Goal: Find specific page/section: Find specific page/section

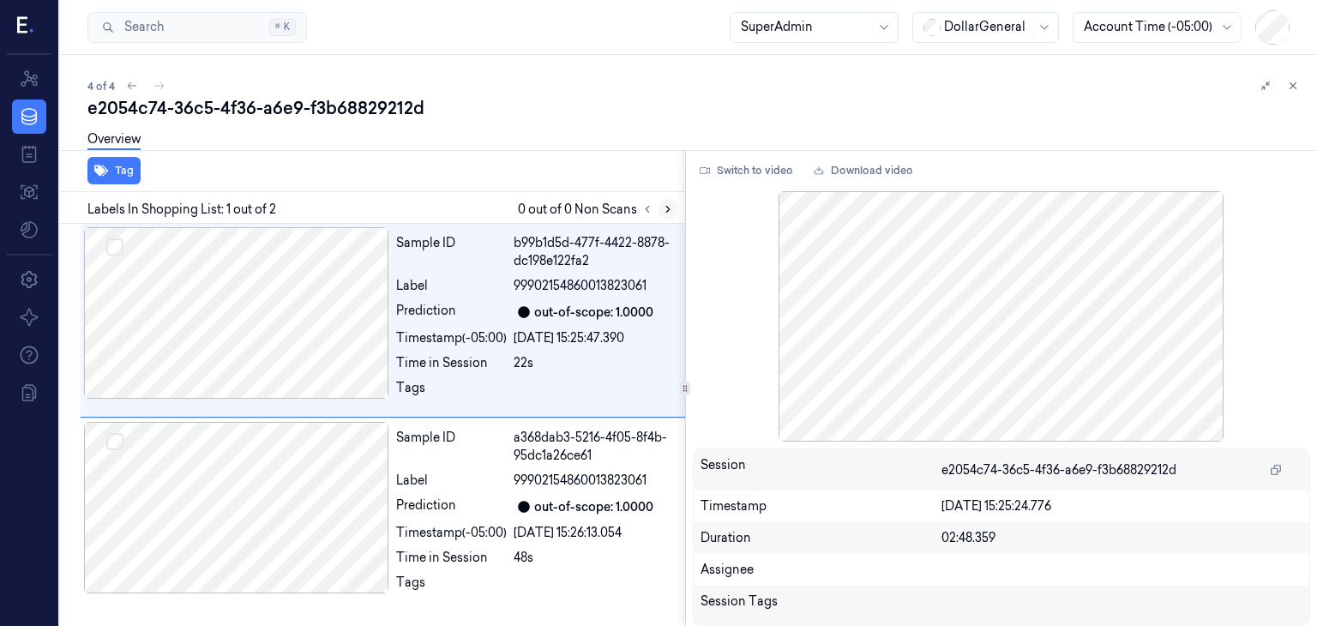
click at [662, 207] on icon at bounding box center [668, 209] width 12 height 12
click at [670, 213] on icon at bounding box center [668, 209] width 12 height 12
click at [768, 175] on button "Switch to video" at bounding box center [746, 170] width 107 height 27
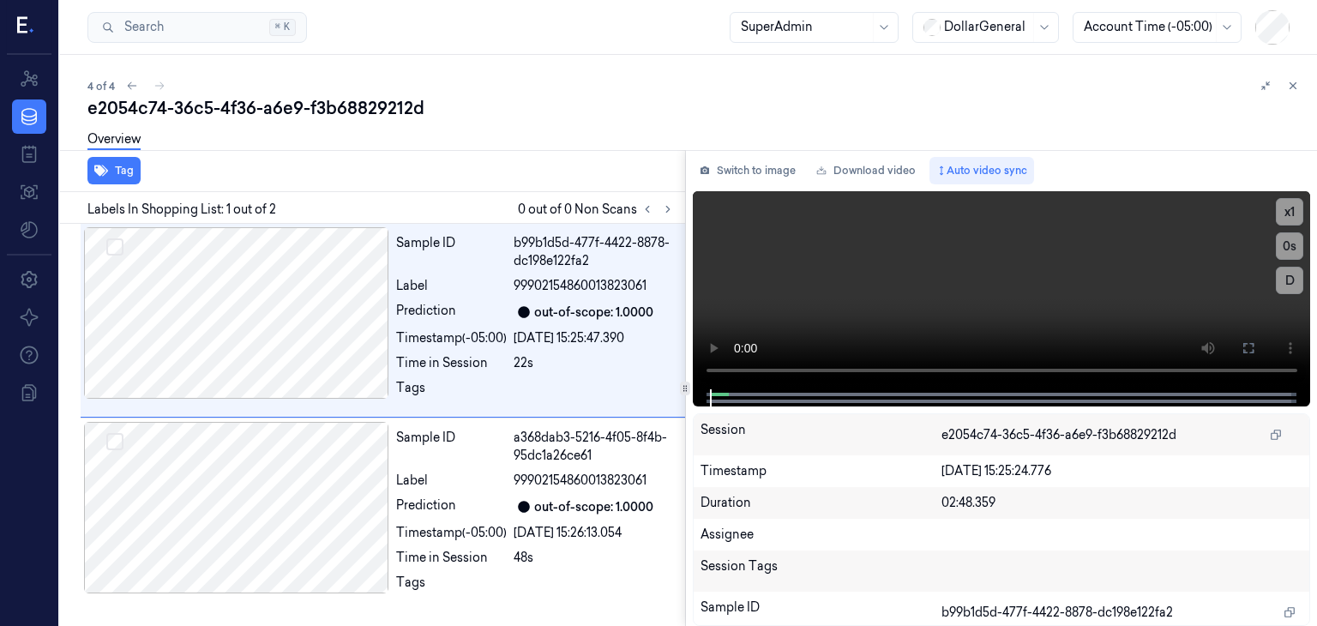
click at [713, 98] on div "e2054c74-36c5-4f36-a6e9-f3b68829212d" at bounding box center [695, 108] width 1216 height 24
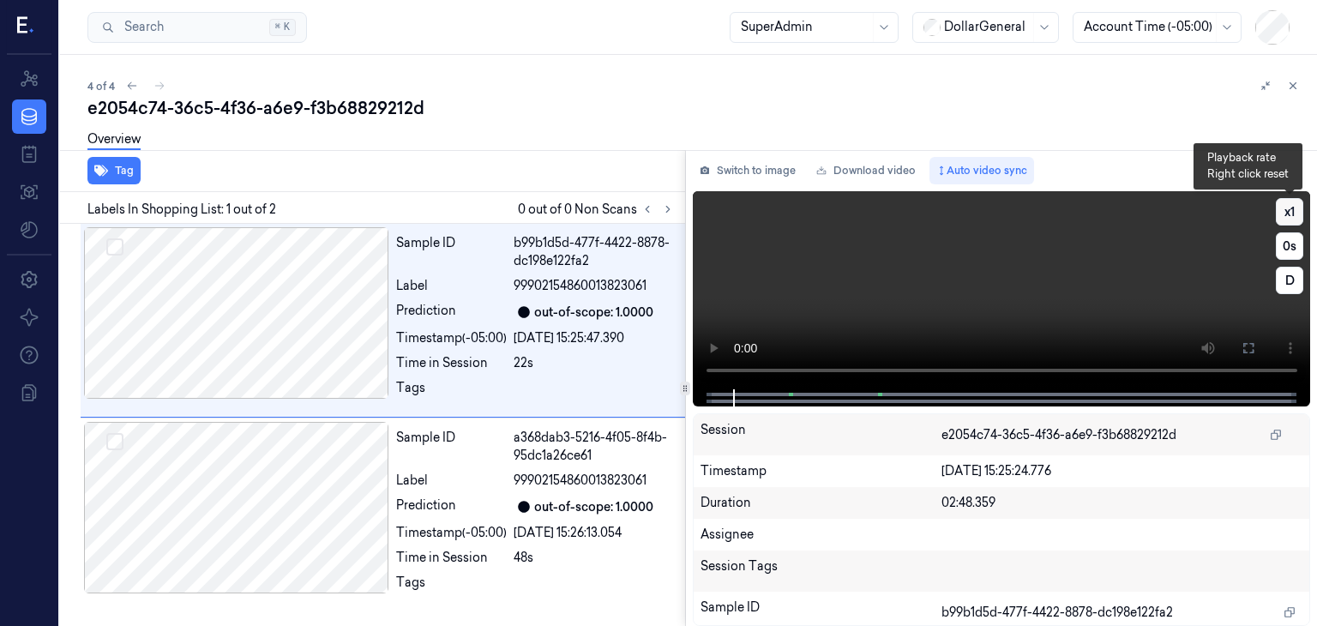
click at [1286, 215] on button "x 1" at bounding box center [1289, 211] width 27 height 27
click at [1286, 215] on button "x 2" at bounding box center [1289, 211] width 27 height 27
click at [1286, 215] on button "x 4" at bounding box center [1289, 211] width 27 height 27
click at [1286, 215] on button "x 1" at bounding box center [1289, 211] width 27 height 27
click at [1286, 215] on button "x 2" at bounding box center [1289, 211] width 27 height 27
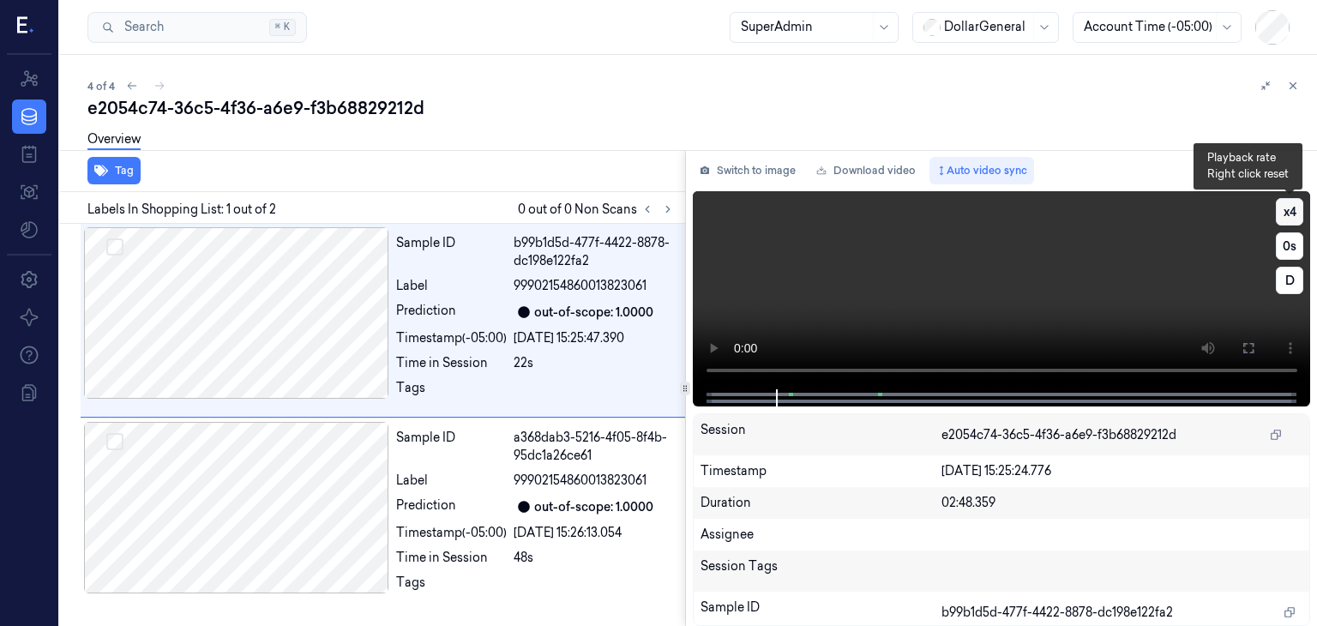
click at [1286, 215] on button "x 4" at bounding box center [1289, 211] width 27 height 27
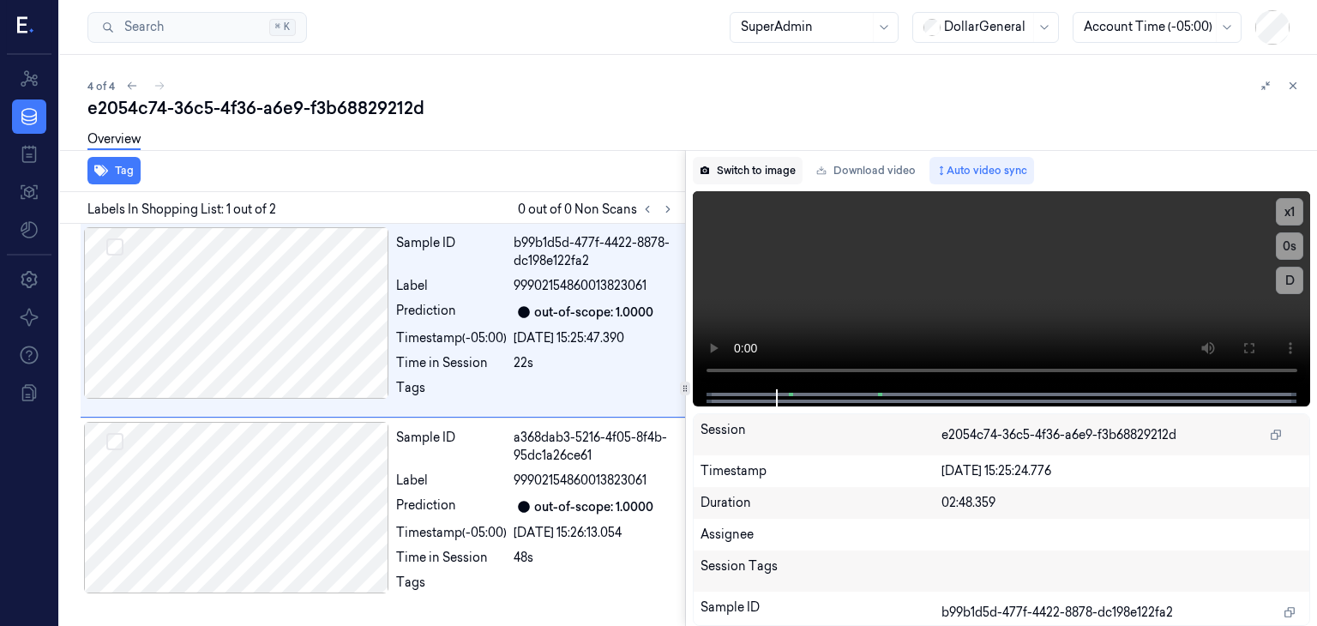
drag, startPoint x: 616, startPoint y: 345, endPoint x: 730, endPoint y: 172, distance: 207.1
click at [730, 172] on div "Switch to image Download video Auto video sync x 1 0 s D Session e2054c74-36c5-…" at bounding box center [1002, 388] width 632 height 476
click at [730, 172] on button "Switch to image" at bounding box center [748, 170] width 110 height 27
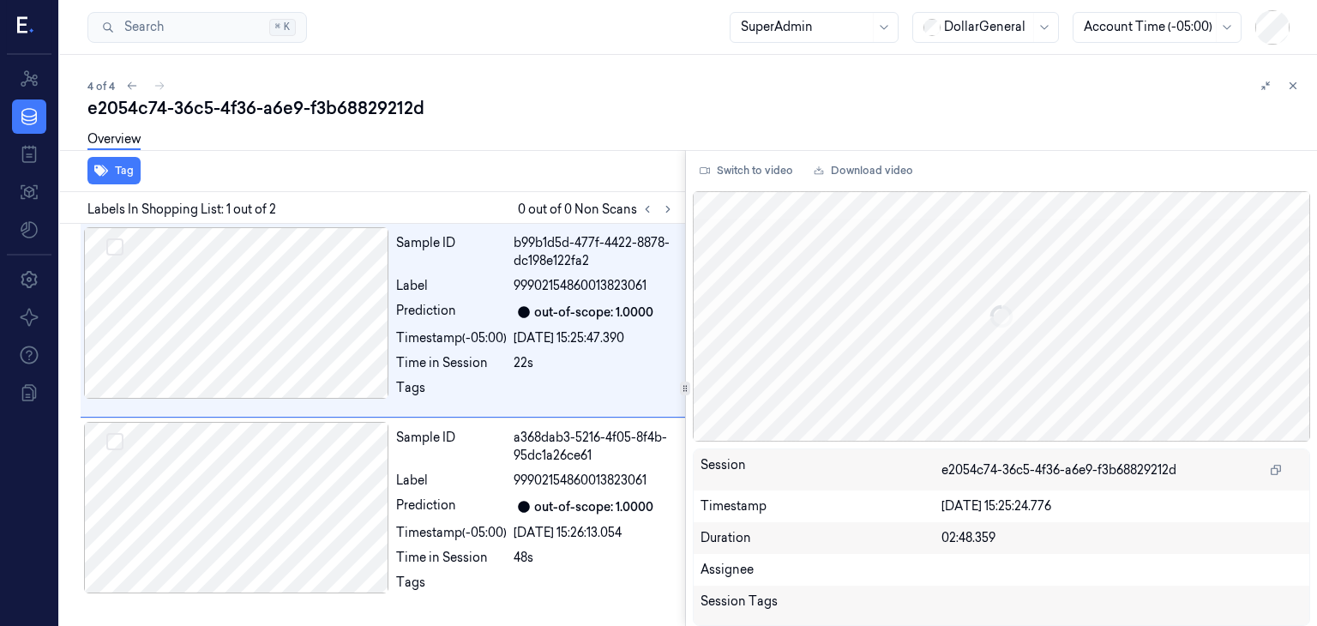
click at [730, 172] on button "Switch to video" at bounding box center [746, 170] width 107 height 27
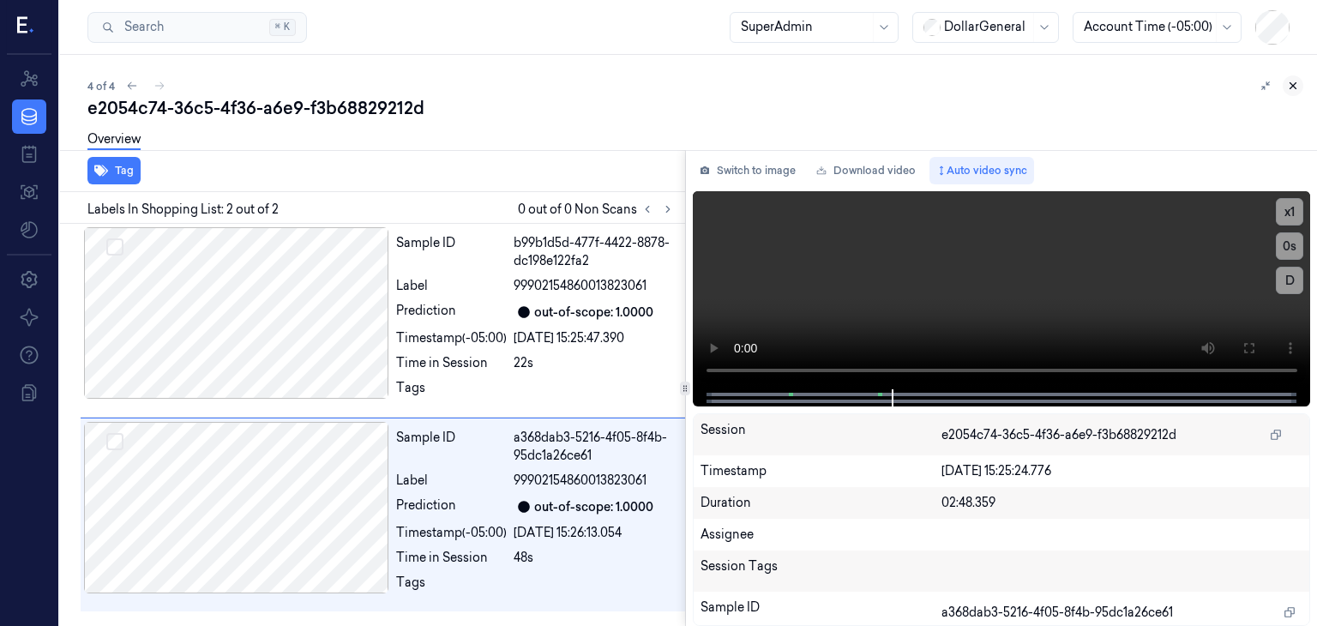
click at [1290, 88] on icon at bounding box center [1293, 86] width 12 height 12
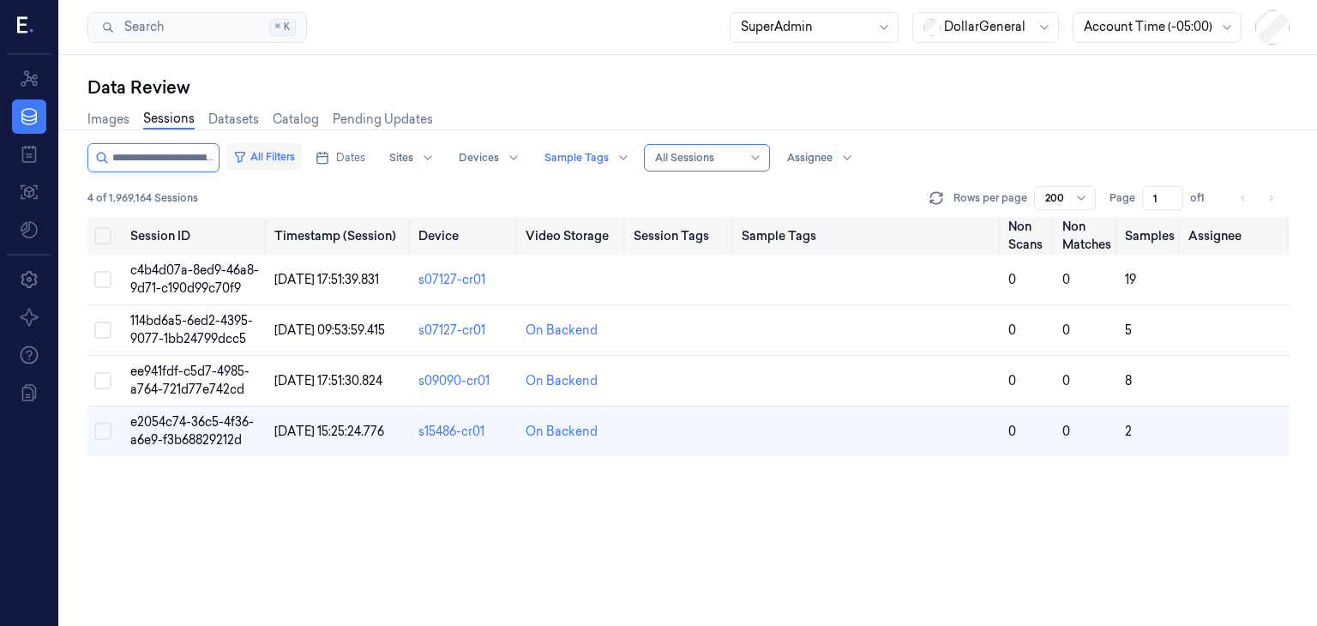
click at [276, 166] on button "All Filters" at bounding box center [263, 156] width 75 height 27
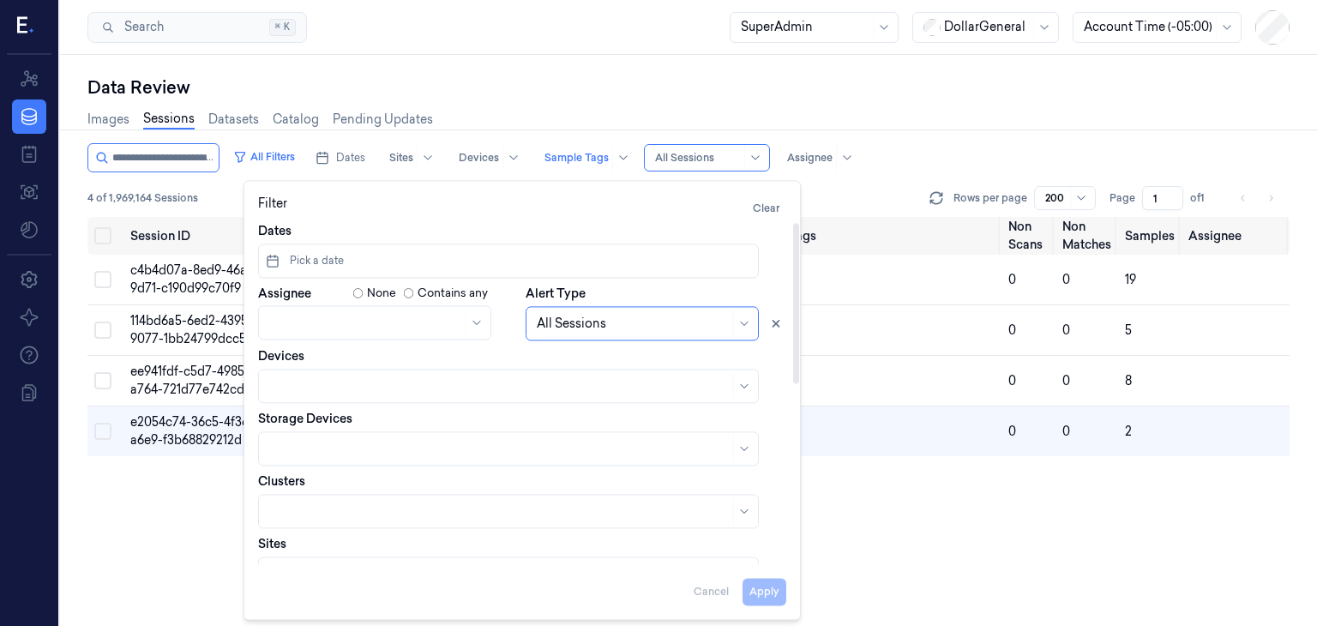
click at [430, 265] on button "Pick a date" at bounding box center [508, 260] width 501 height 34
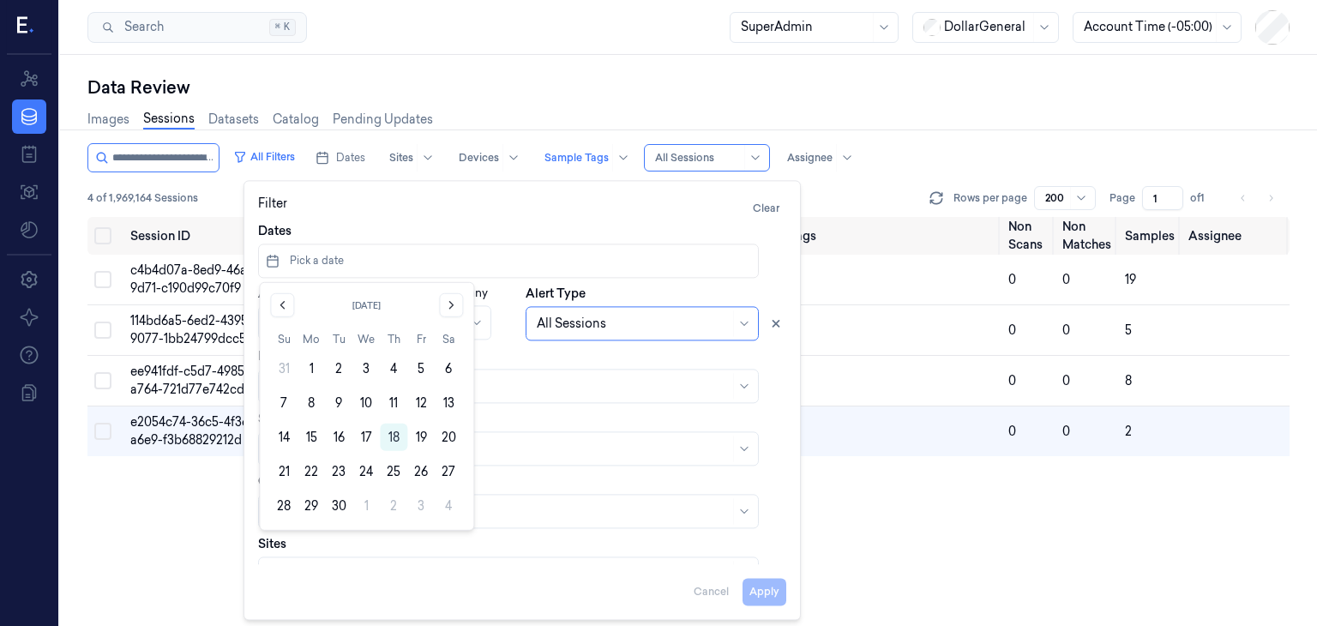
click at [894, 131] on div "Images Sessions Datasets Catalog Pending Updates" at bounding box center [688, 121] width 1202 height 44
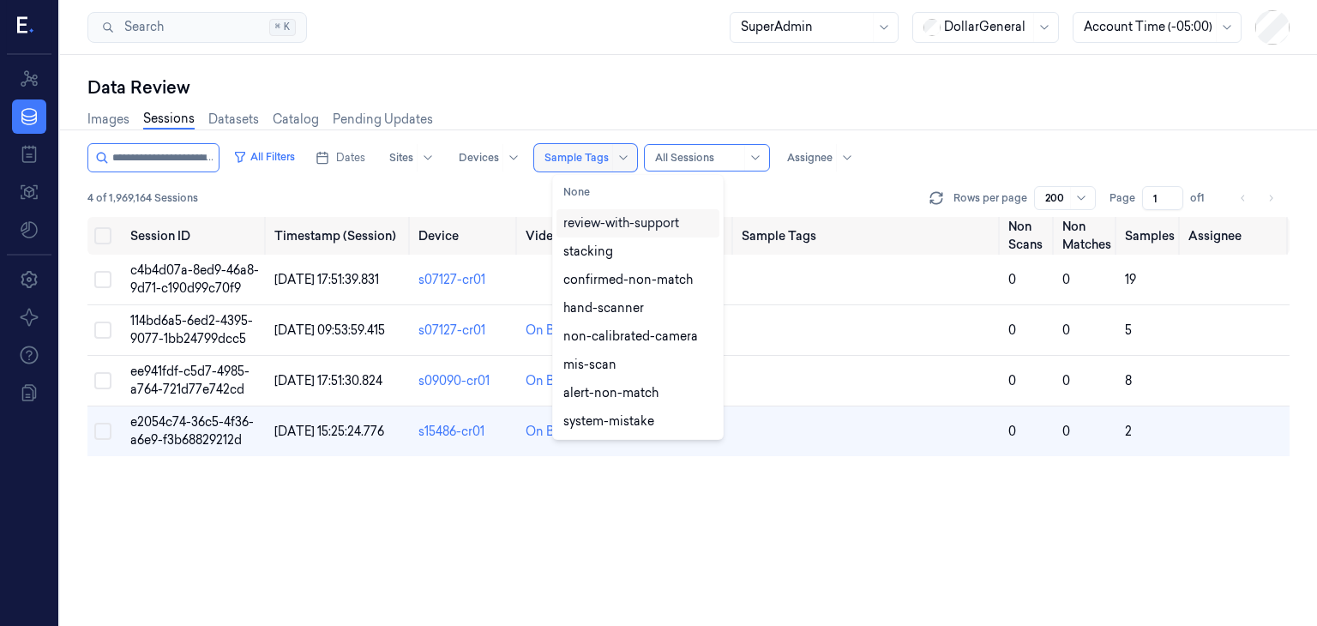
click at [609, 158] on div at bounding box center [576, 157] width 64 height 15
click at [641, 184] on button "None" at bounding box center [637, 191] width 163 height 27
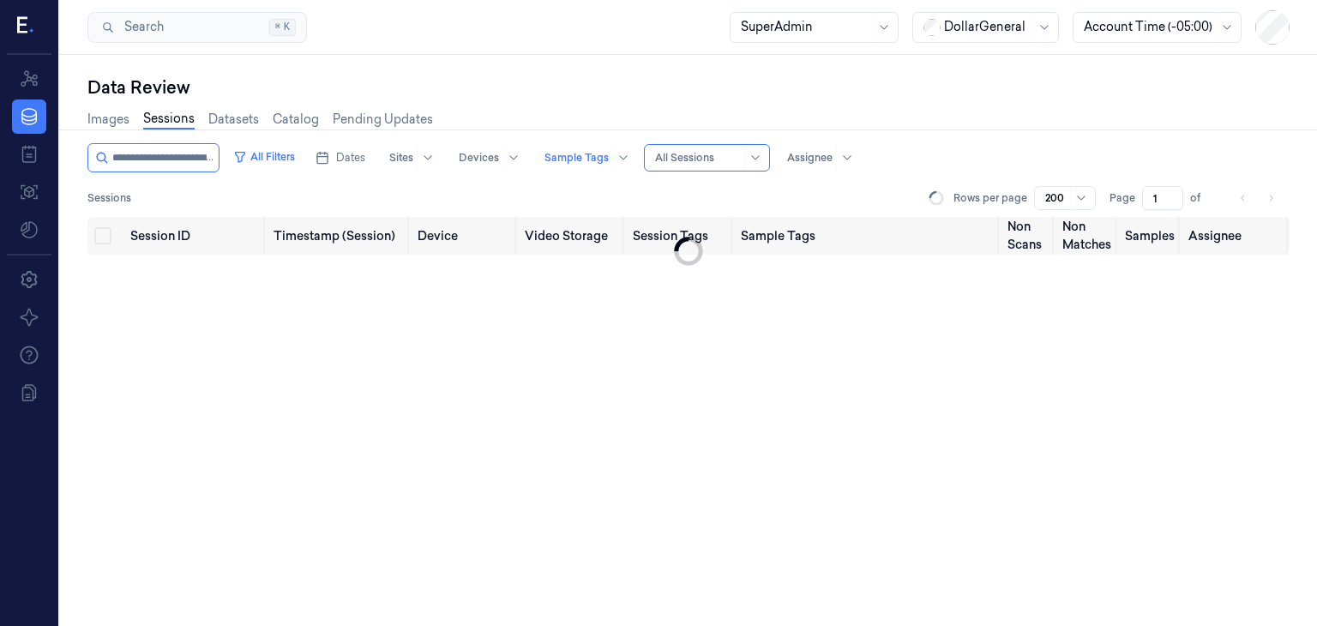
click at [839, 201] on div "Sessions Rows per page 200 Page 1 of" at bounding box center [688, 198] width 1202 height 24
click at [359, 158] on span "Dates" at bounding box center [350, 157] width 29 height 15
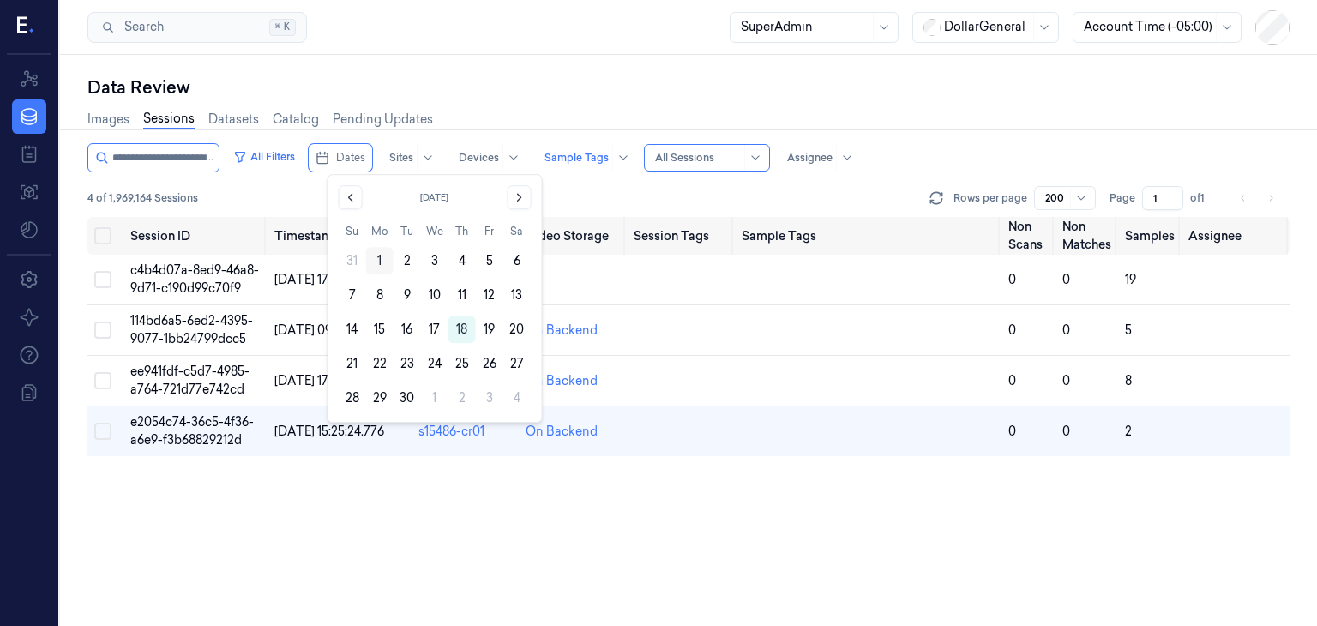
click at [388, 268] on button "1" at bounding box center [379, 260] width 27 height 27
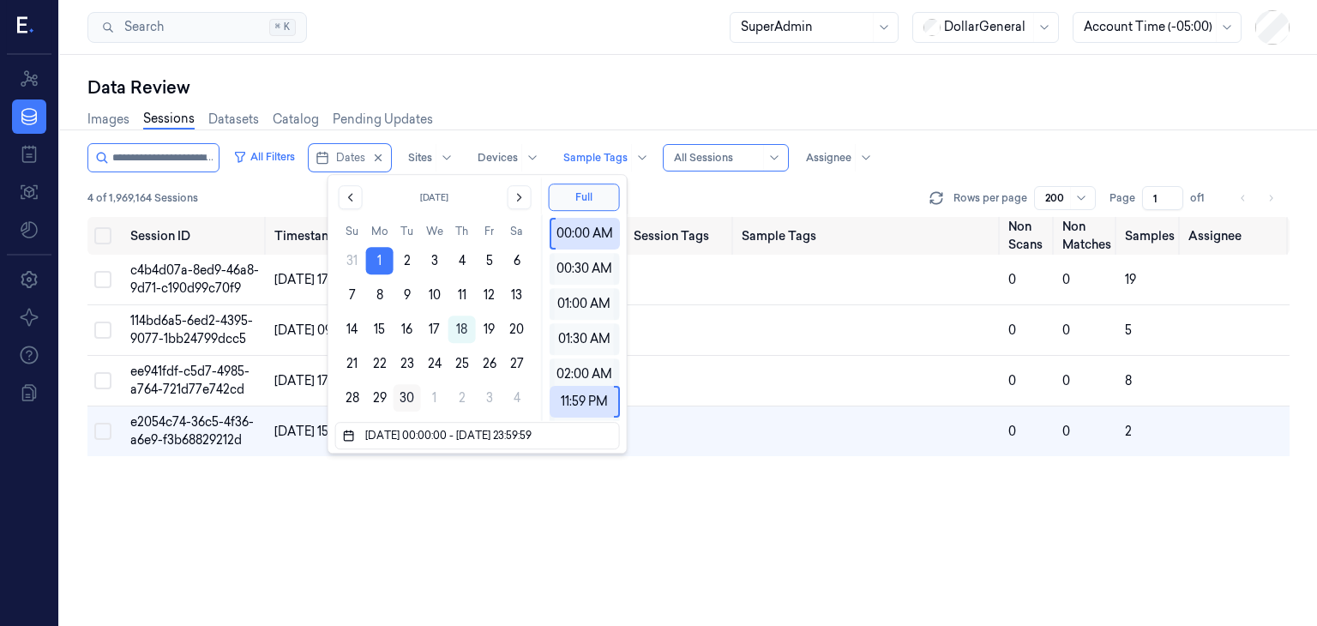
click at [398, 395] on button "30" at bounding box center [407, 397] width 27 height 27
type input "01/09/2025 00:00:00 - 30/09/2025 23:59:59"
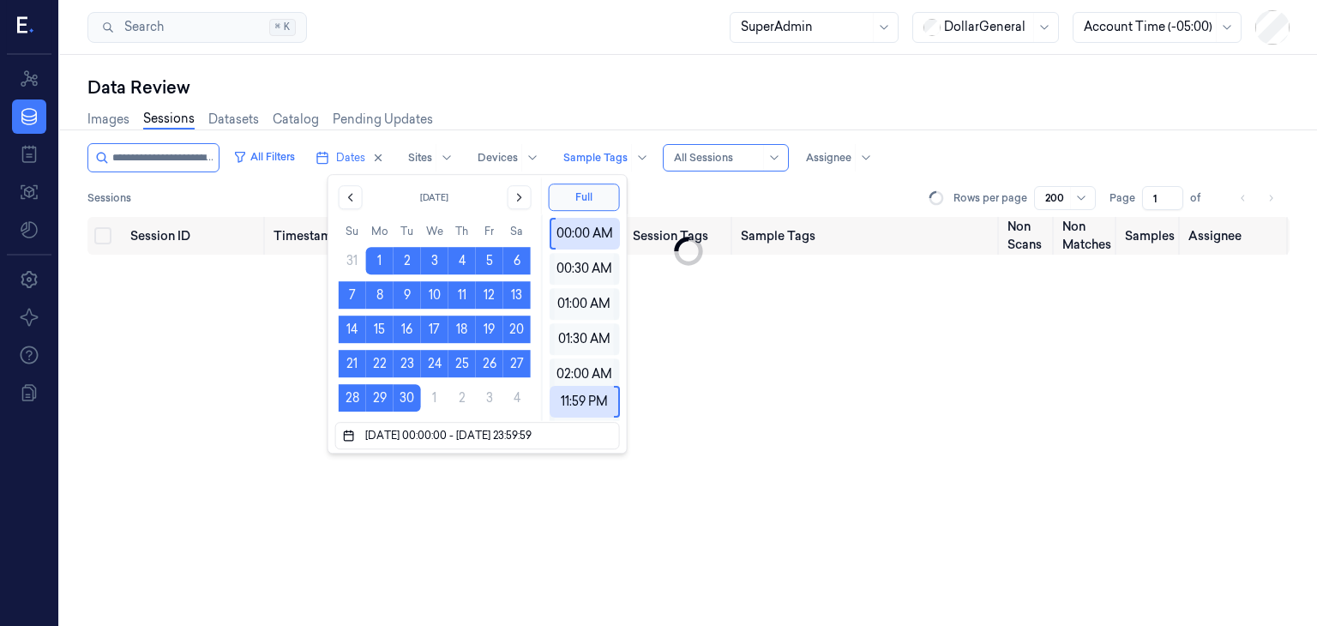
click at [850, 181] on div "All Filters Dates Sites Devices Sample Tags Alert Type All Sessions Assignee Se…" at bounding box center [688, 180] width 1202 height 74
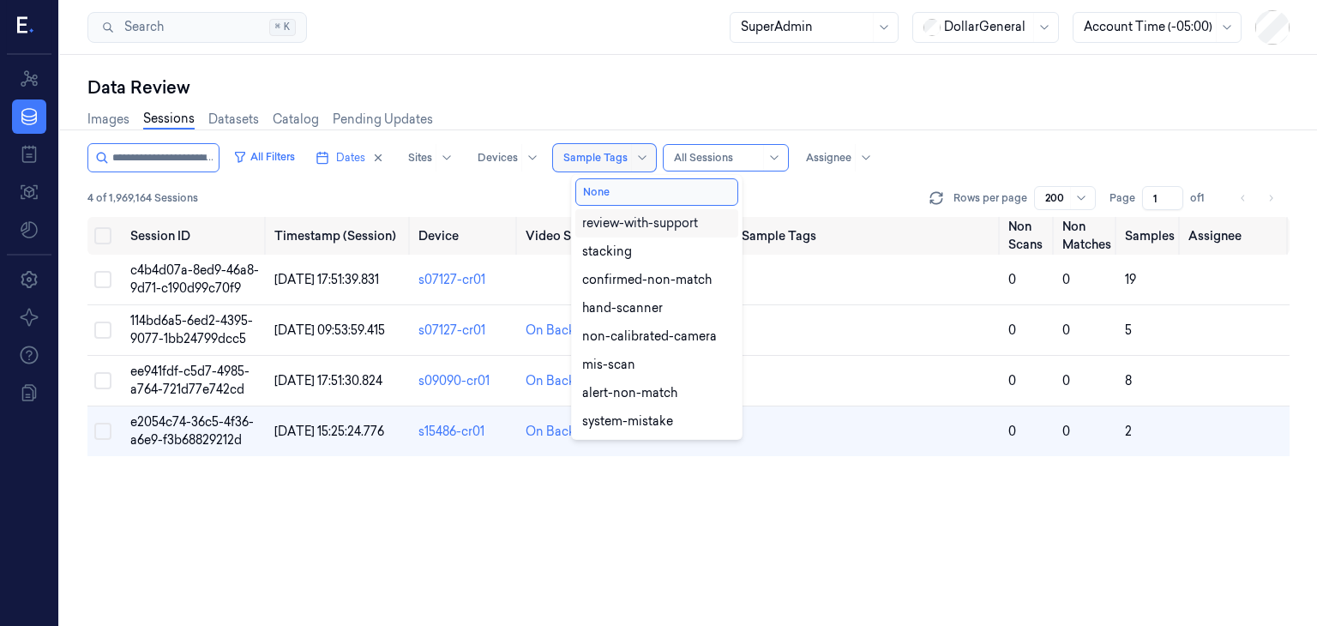
click at [652, 169] on div at bounding box center [641, 157] width 21 height 27
click at [654, 193] on button "None" at bounding box center [656, 191] width 163 height 27
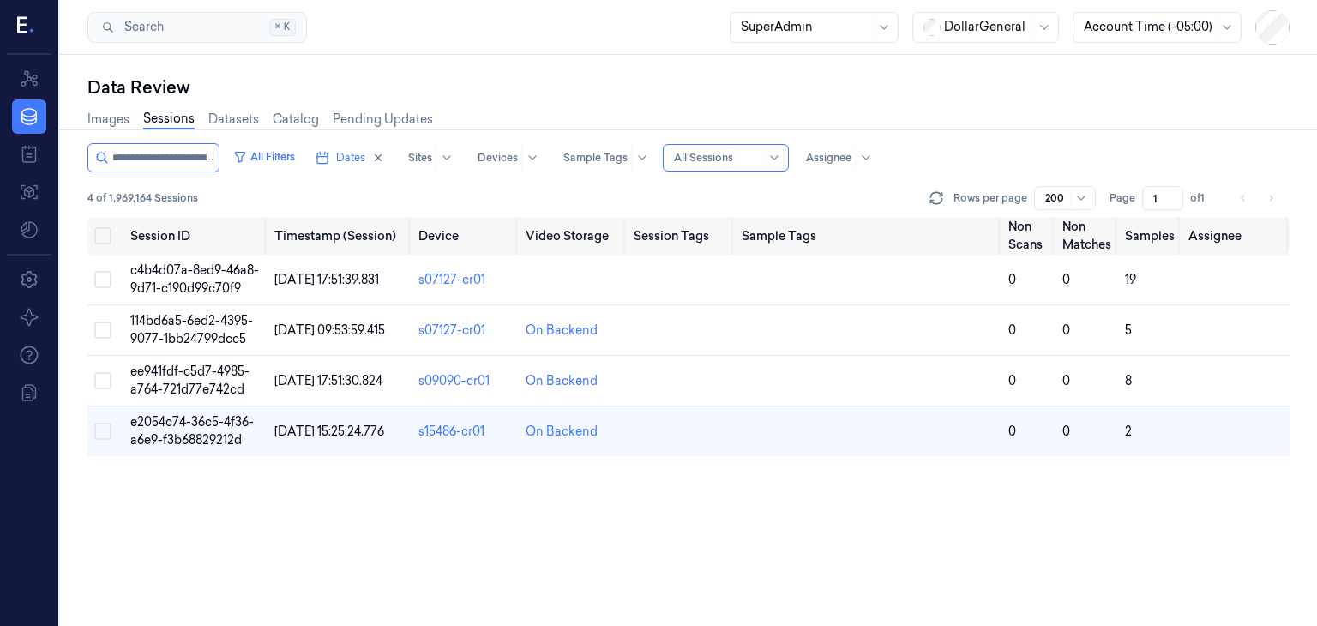
click at [875, 200] on div "4 of 1,969,164 Sessions Rows per page 200 Page 1 of 1" at bounding box center [688, 198] width 1202 height 24
click at [353, 153] on button "Dates" at bounding box center [350, 157] width 82 height 27
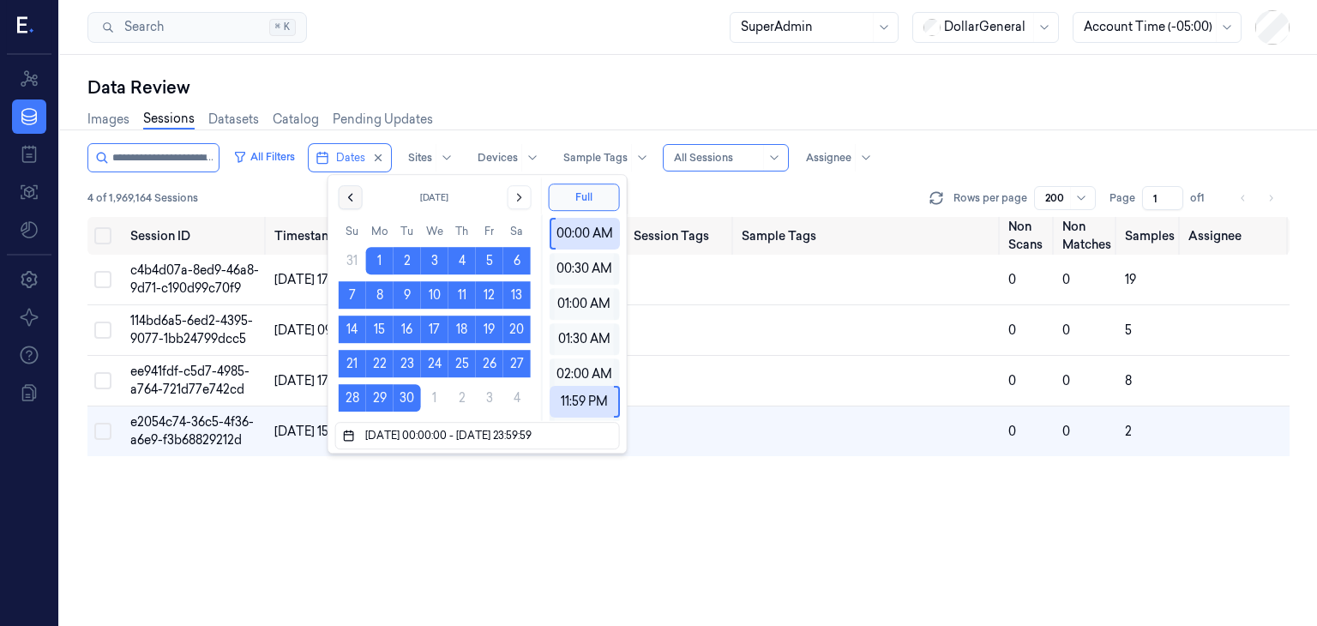
click at [358, 200] on button "Go to the Previous Month" at bounding box center [351, 197] width 24 height 24
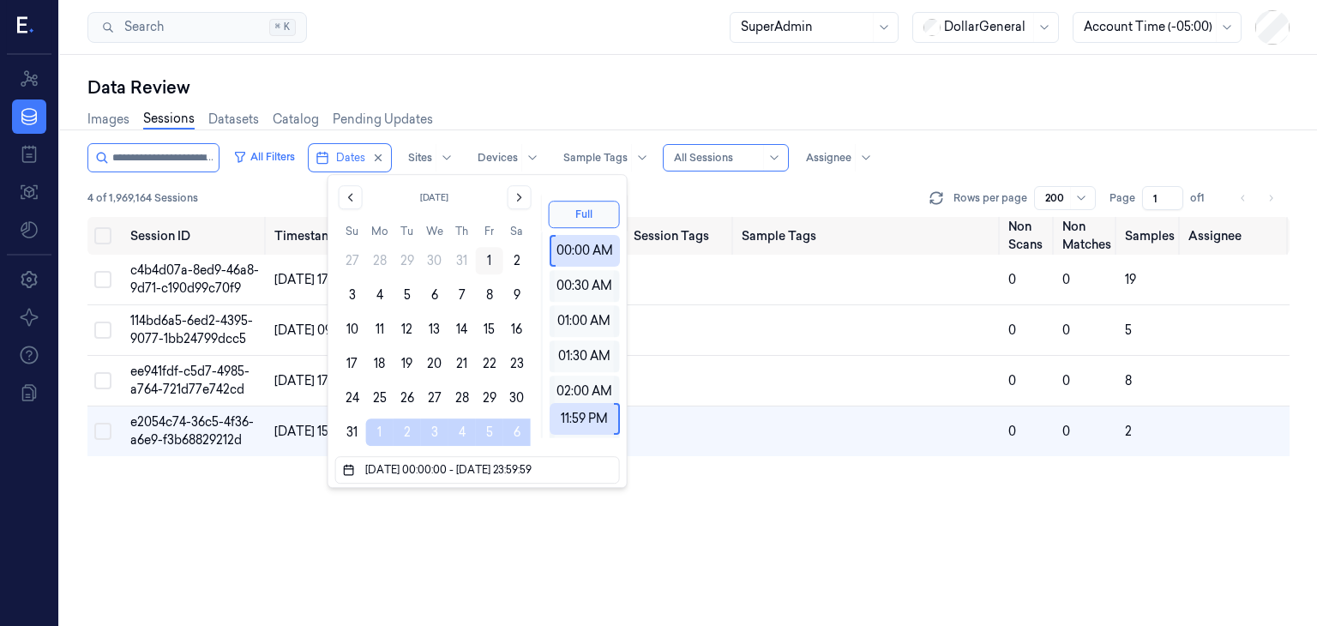
click at [485, 268] on button "1" at bounding box center [489, 260] width 27 height 27
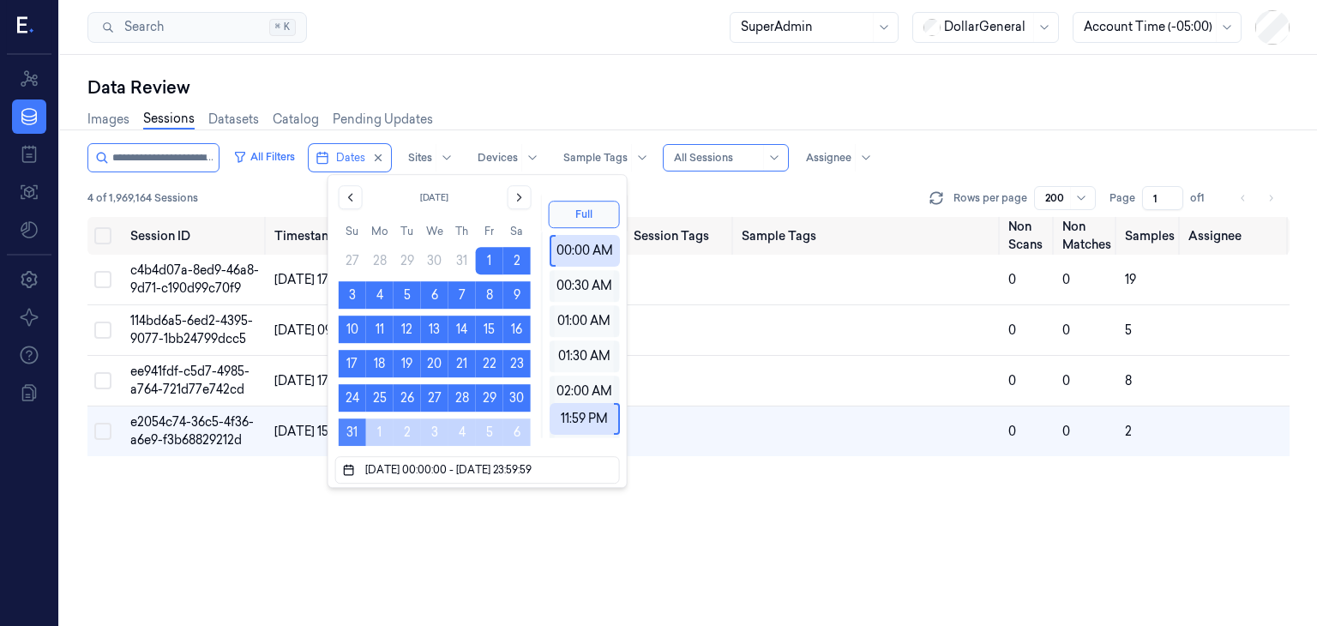
click at [353, 424] on button "31" at bounding box center [352, 431] width 27 height 27
type input "01/08/2025 00:00:00 - 31/08/2025 23:59:59"
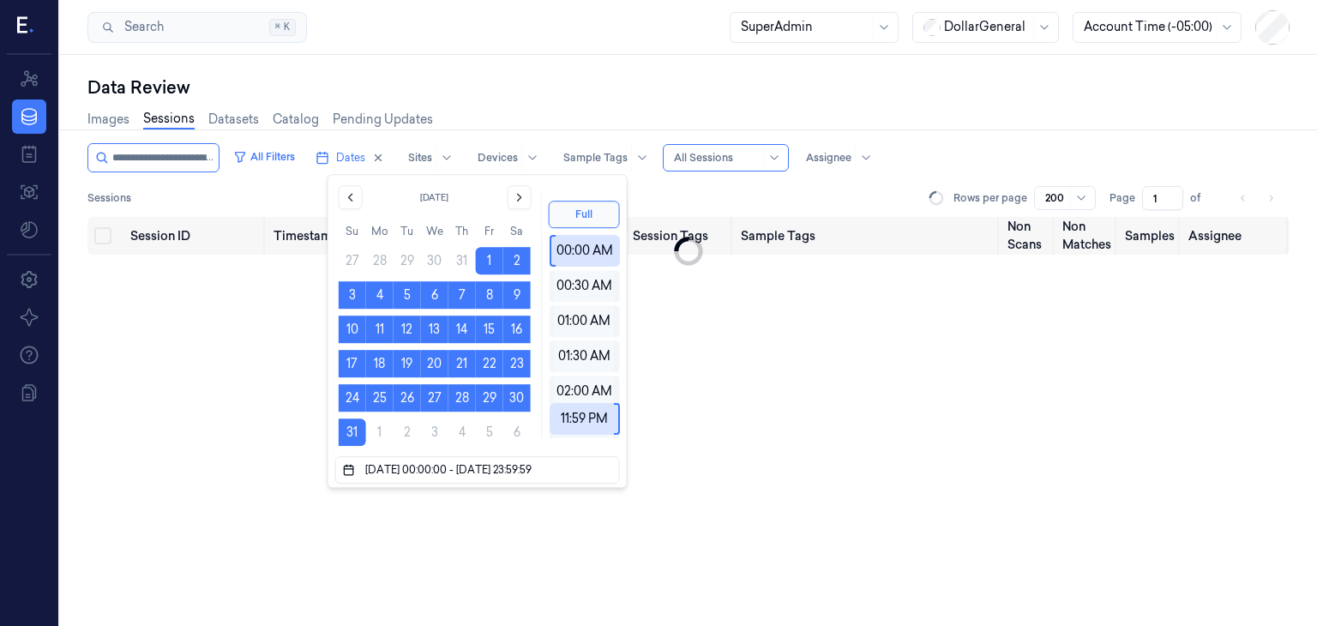
click at [762, 201] on div "Sessions Rows per page 200 Page 1 of" at bounding box center [688, 198] width 1202 height 24
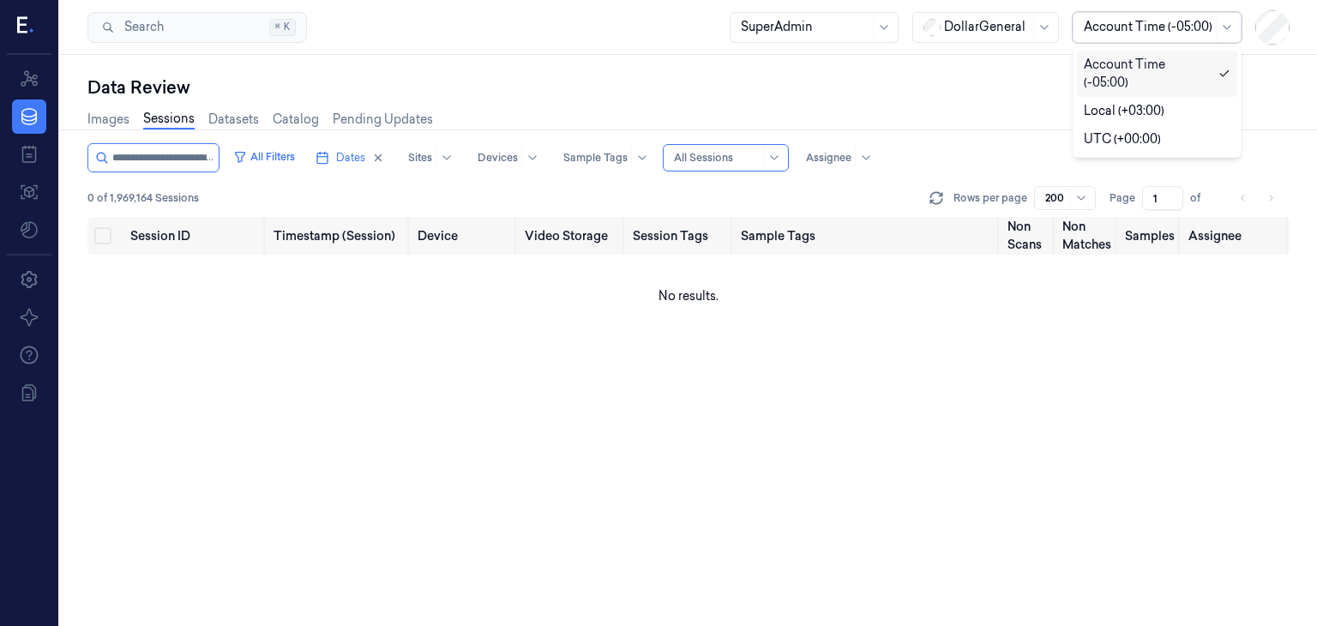
click at [1208, 20] on div at bounding box center [1148, 27] width 129 height 18
click at [935, 106] on div "Images Sessions Datasets Catalog Pending Updates" at bounding box center [688, 121] width 1202 height 44
click at [384, 154] on icon "button" at bounding box center [378, 158] width 12 height 12
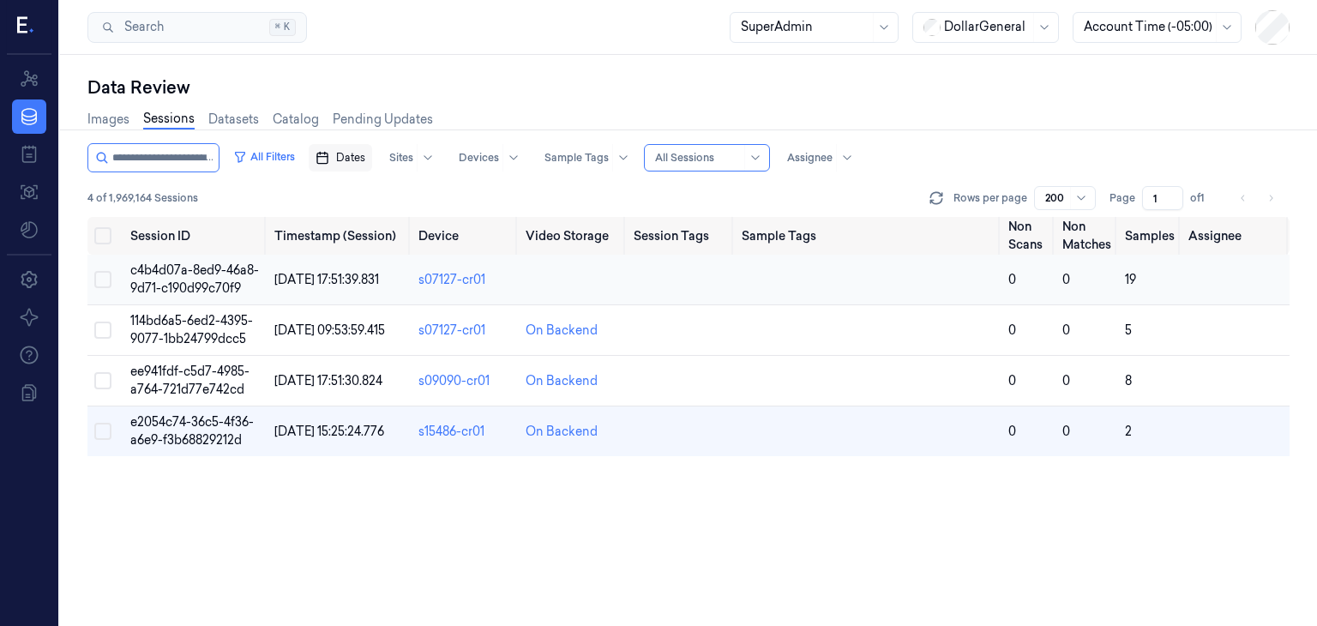
click at [209, 274] on span "c4b4d07a-8ed9-46a8-9d71-c190d99c70f9" at bounding box center [194, 278] width 129 height 33
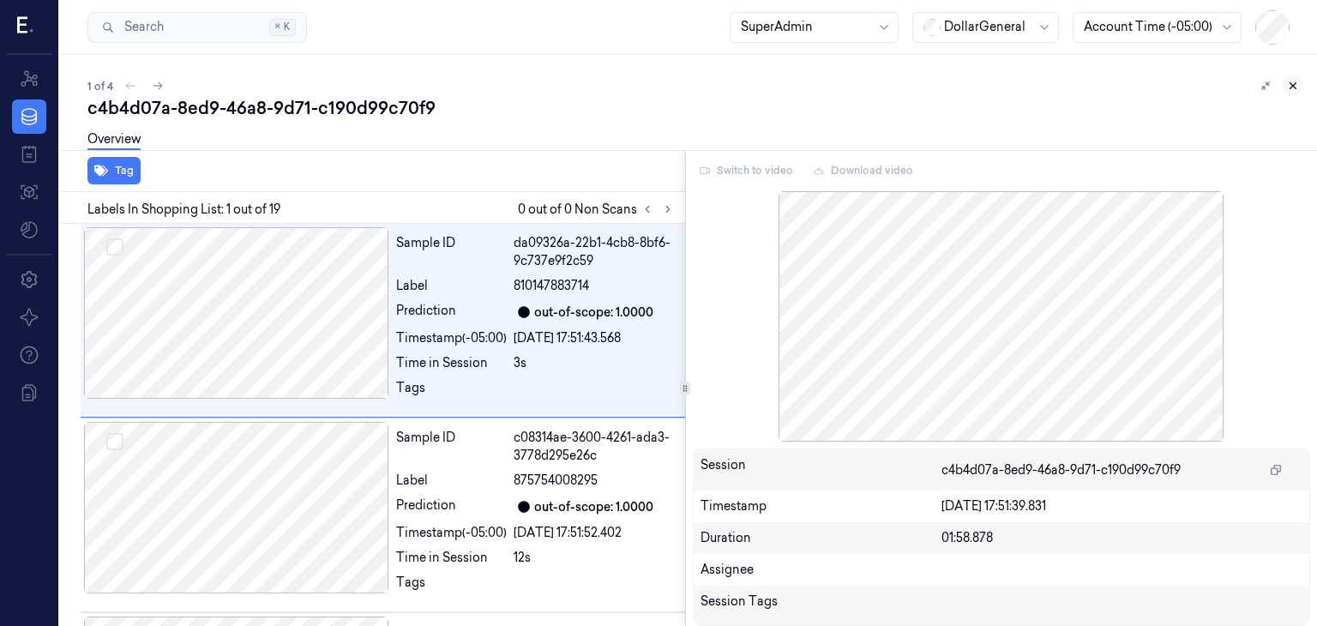
click at [1299, 83] on button at bounding box center [1293, 85] width 21 height 21
